Goal: Feedback & Contribution: Submit feedback/report problem

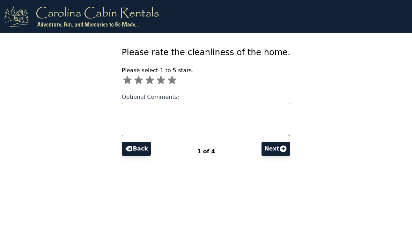
click at [286, 149] on icon at bounding box center [283, 148] width 7 height 7
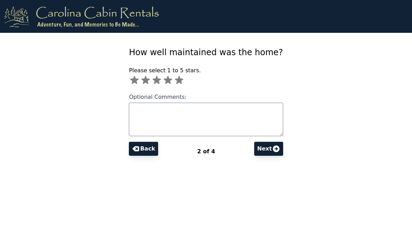
click at [279, 150] on icon at bounding box center [275, 148] width 7 height 7
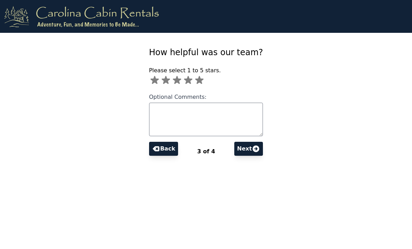
click at [260, 149] on icon at bounding box center [255, 148] width 8 height 8
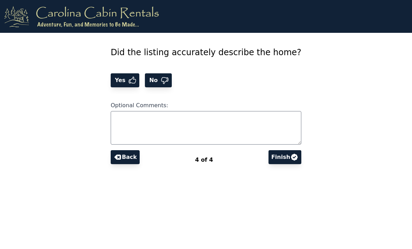
click at [298, 154] on icon at bounding box center [294, 157] width 8 height 8
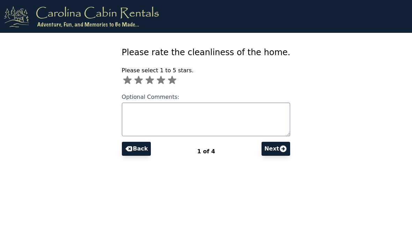
click at [157, 80] on icon at bounding box center [161, 80] width 8 height 8
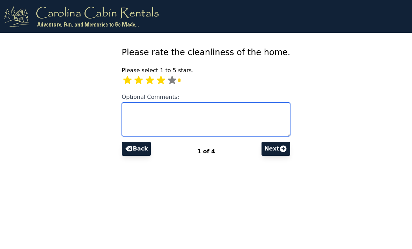
click at [133, 118] on textarea "Optional Comments:" at bounding box center [206, 119] width 168 height 33
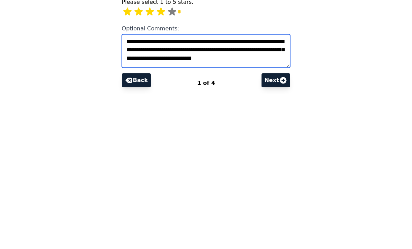
type textarea "**********"
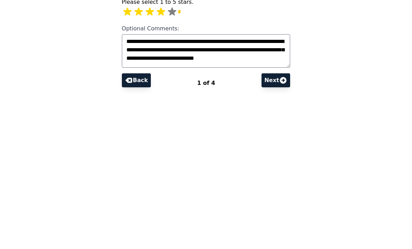
click at [287, 144] on icon at bounding box center [283, 148] width 8 height 8
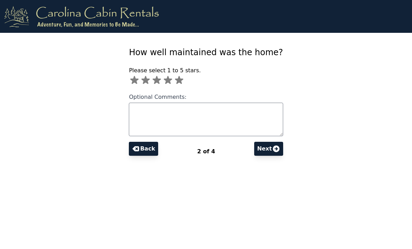
click at [175, 81] on icon at bounding box center [179, 80] width 8 height 8
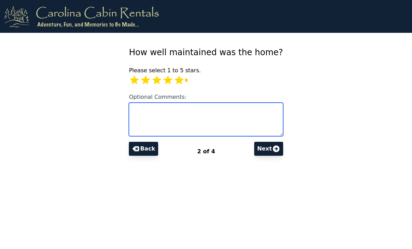
click at [130, 113] on textarea "Optional Comments:" at bounding box center [206, 119] width 154 height 33
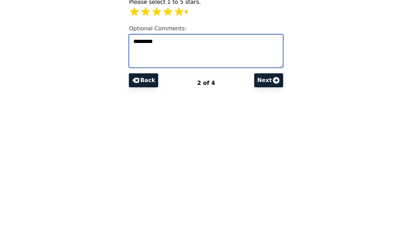
type textarea "*********"
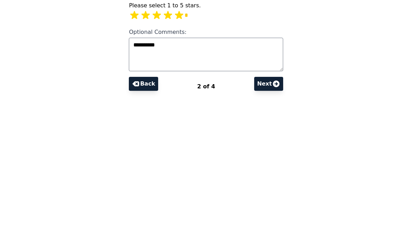
click at [279, 145] on icon at bounding box center [275, 148] width 7 height 7
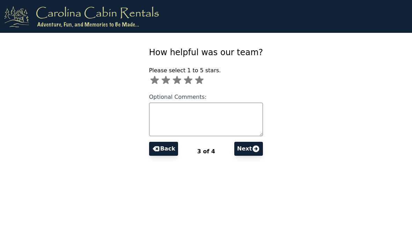
click at [195, 81] on icon at bounding box center [199, 80] width 8 height 8
click at [263, 148] on button "Next" at bounding box center [248, 149] width 29 height 14
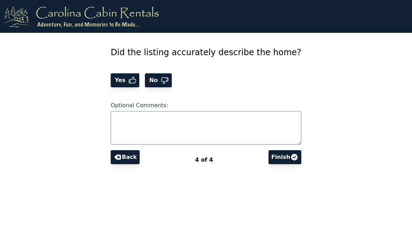
click at [129, 80] on icon at bounding box center [132, 80] width 7 height 6
click at [301, 157] on button "Finish" at bounding box center [284, 157] width 33 height 14
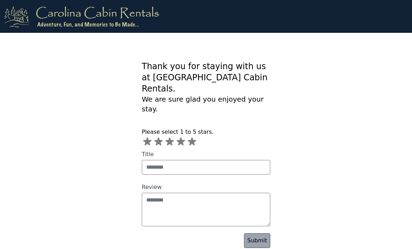
click at [259, 233] on link "Submit" at bounding box center [257, 240] width 26 height 15
click at [194, 137] on icon at bounding box center [192, 141] width 8 height 8
click at [264, 233] on link "Submit" at bounding box center [257, 240] width 26 height 15
